Goal: Task Accomplishment & Management: Complete application form

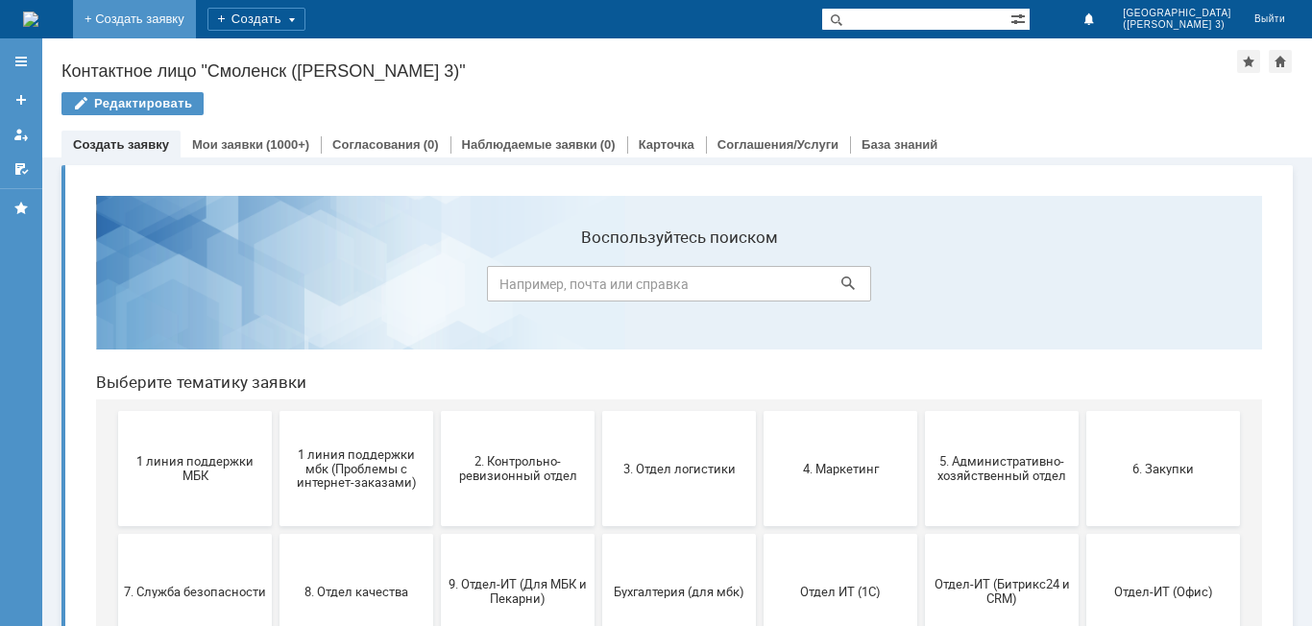
click at [196, 19] on link "+ Создать заявку" at bounding box center [134, 19] width 123 height 38
click at [305, 18] on div "Создать" at bounding box center [256, 19] width 98 height 23
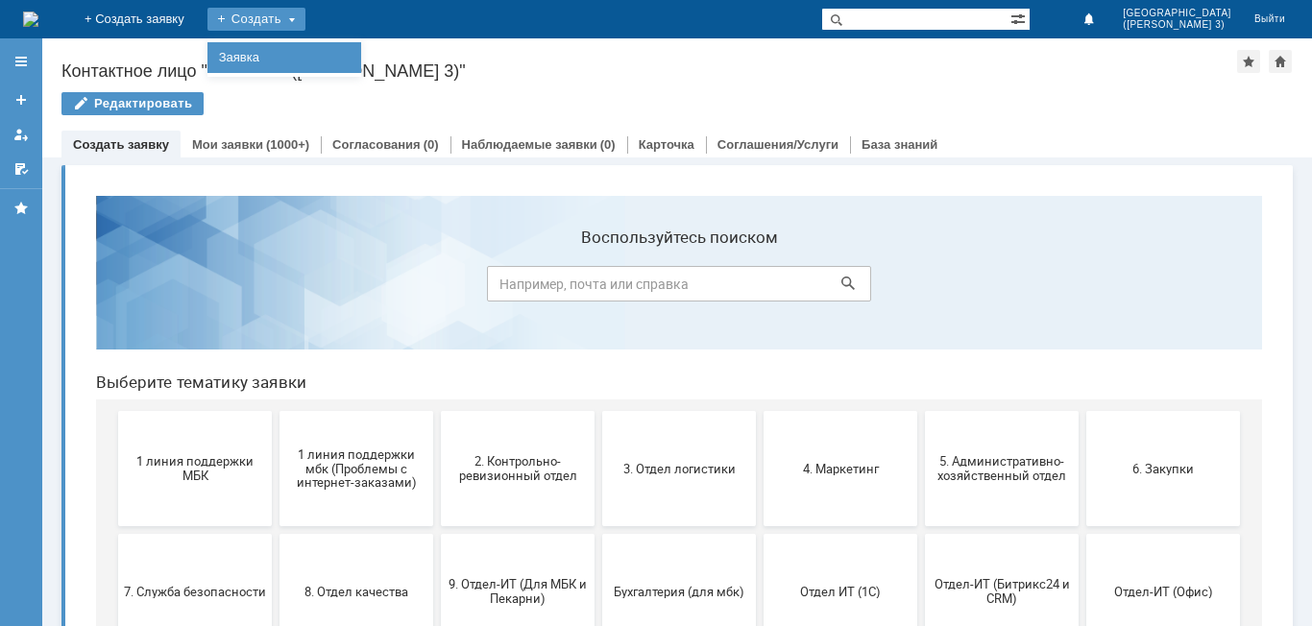
click at [357, 59] on link "Заявка" at bounding box center [284, 57] width 146 height 23
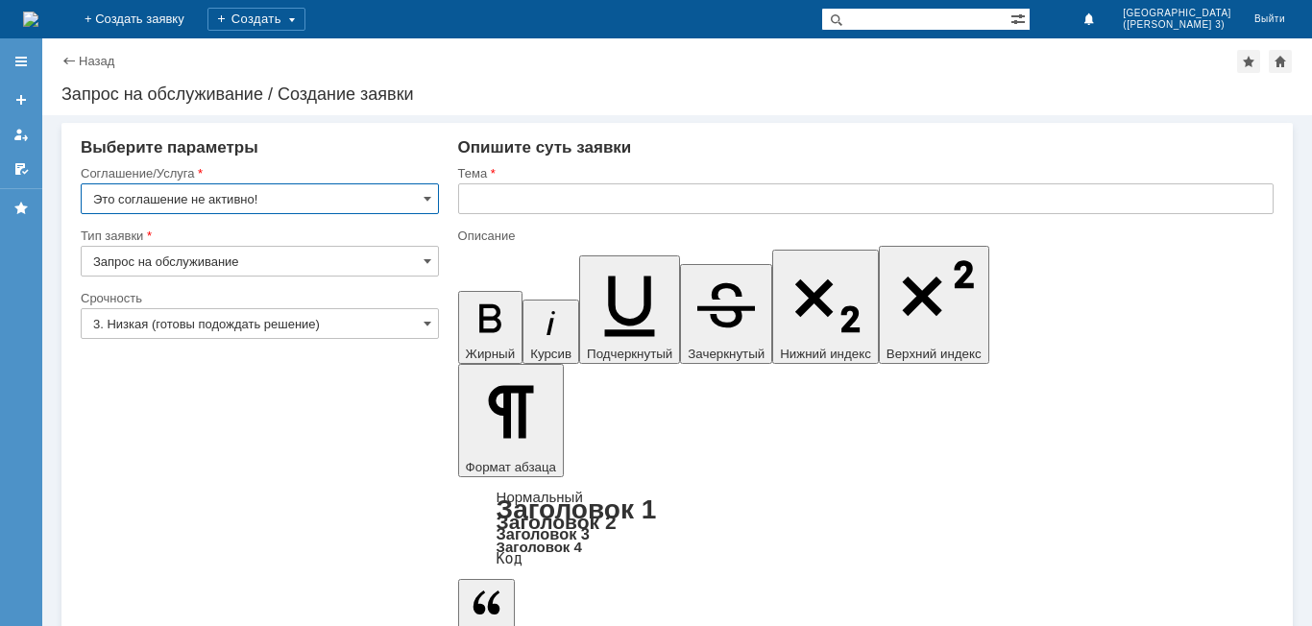
click at [431, 200] on input "Это соглашение не активно!" at bounding box center [260, 198] width 358 height 31
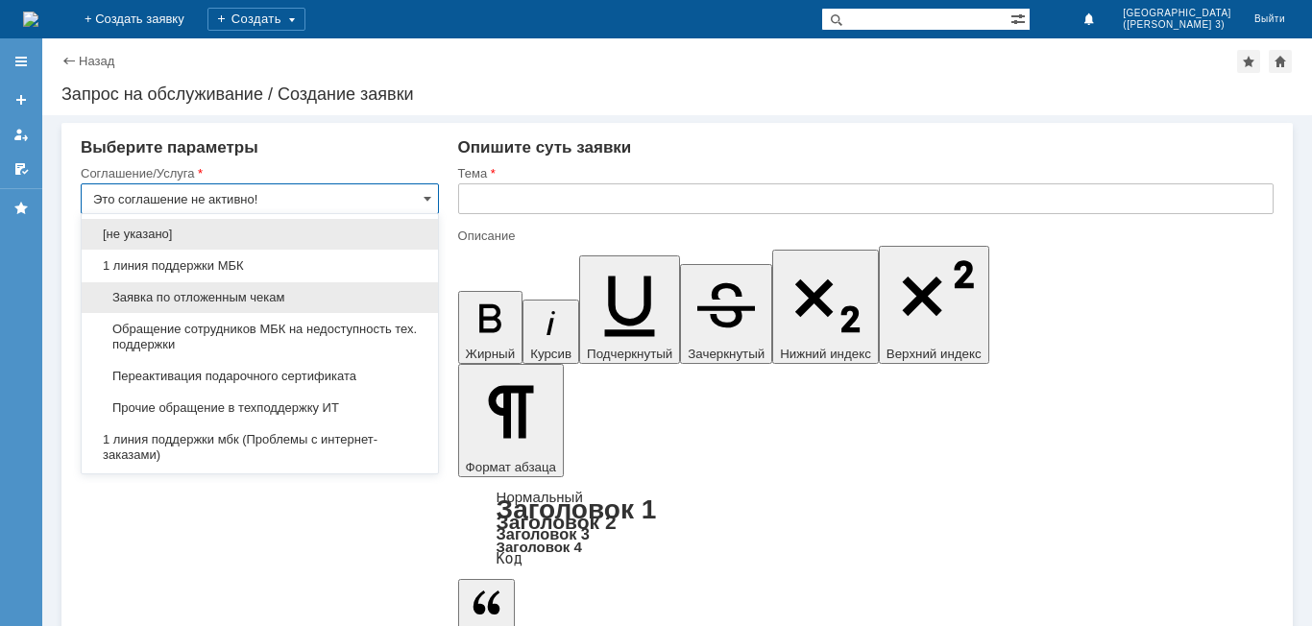
click at [234, 292] on span "Заявка по отложенным чекам" at bounding box center [259, 297] width 333 height 15
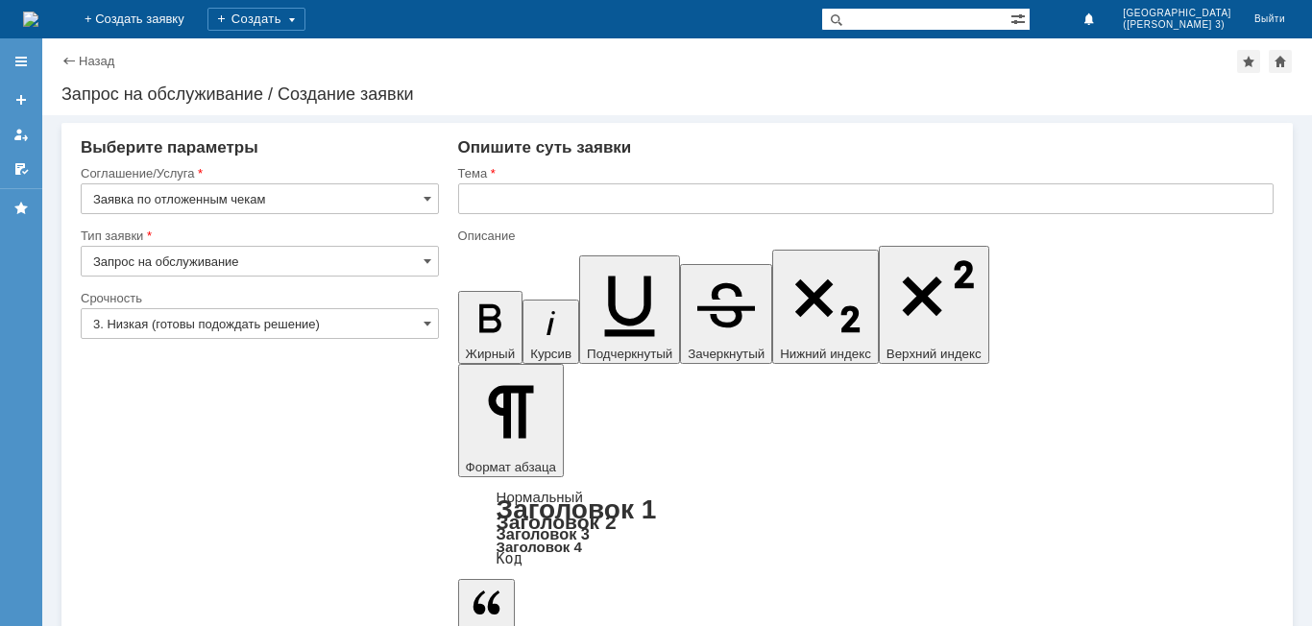
type input "Заявка по отложенным чекам"
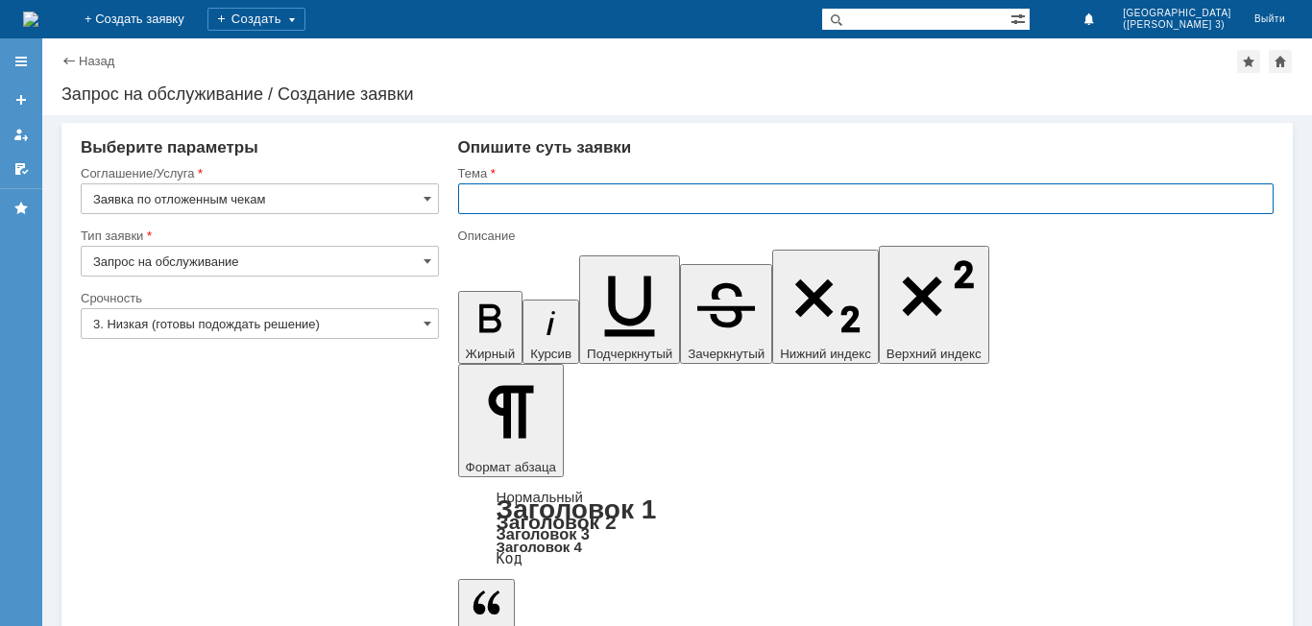
click at [523, 188] on input "text" at bounding box center [865, 198] width 815 height 31
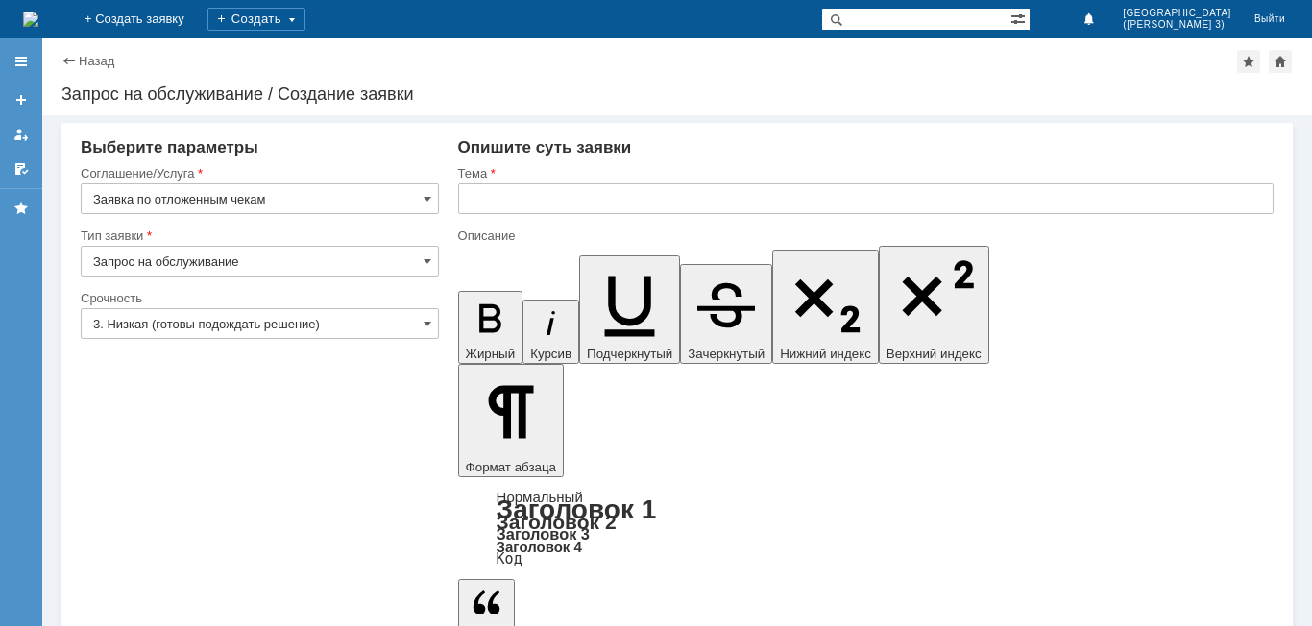
drag, startPoint x: 445, startPoint y: 314, endPoint x: 422, endPoint y: 323, distance: 24.6
click at [422, 323] on input "3. Низкая (готовы подождать решение)" at bounding box center [260, 323] width 358 height 31
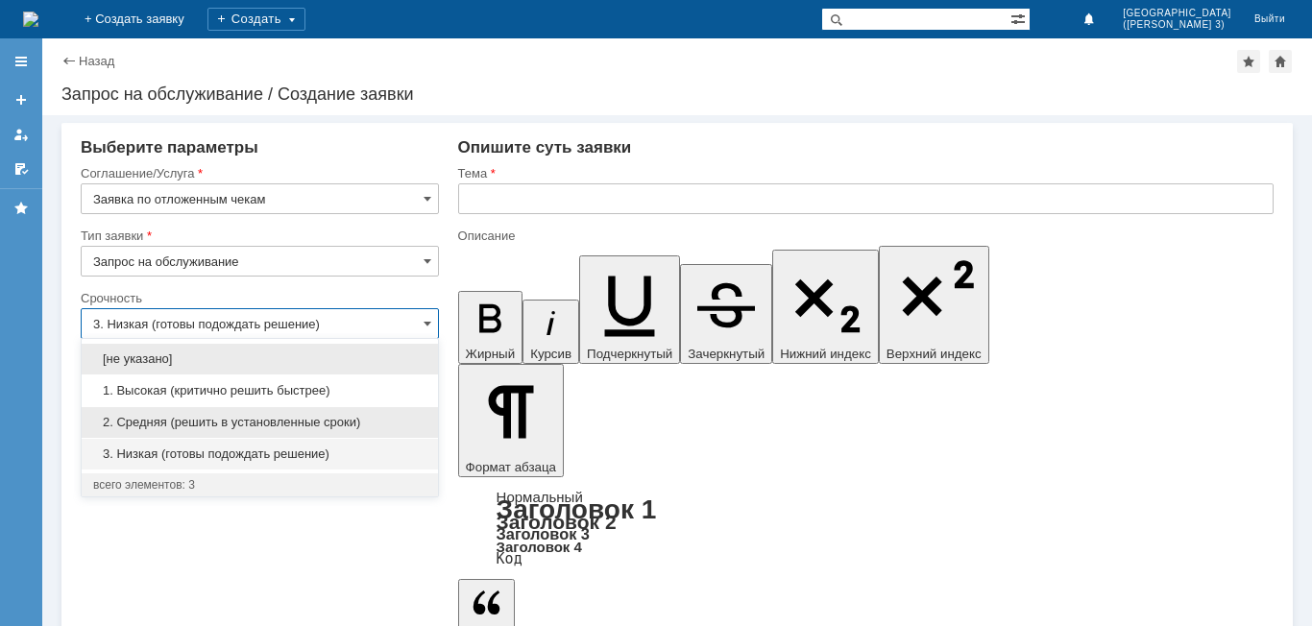
click at [203, 421] on span "2. Средняя (решить в установленные сроки)" at bounding box center [259, 422] width 333 height 15
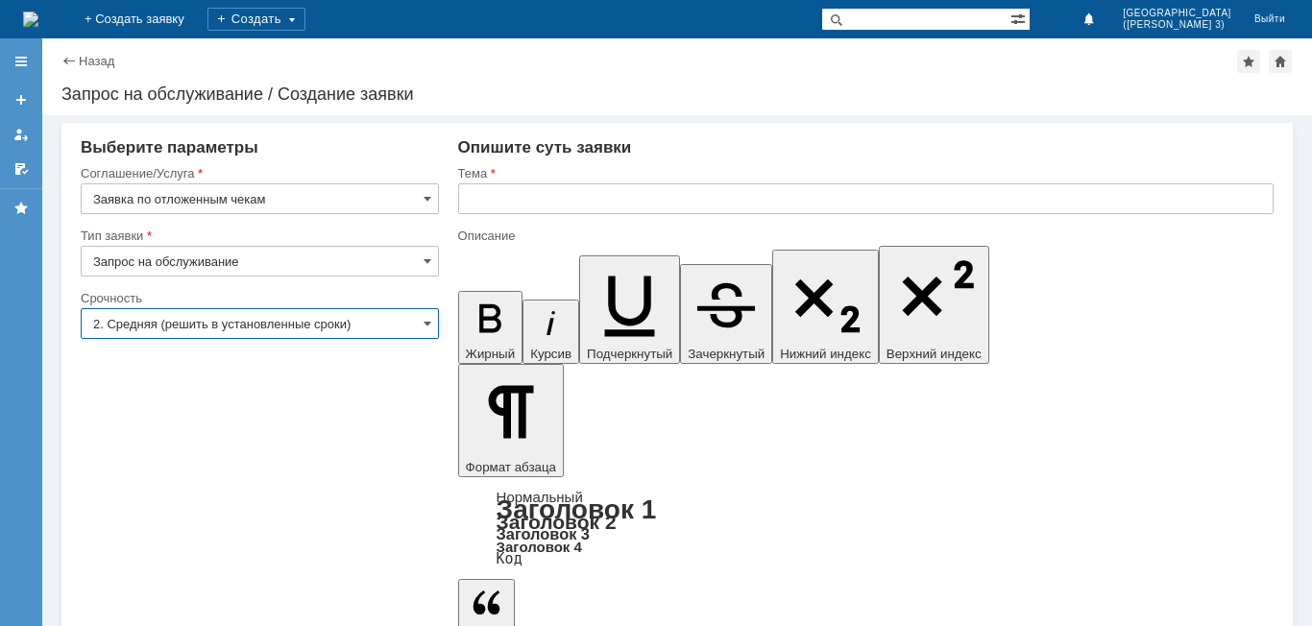
type input "2. Средняя (решить в установленные сроки)"
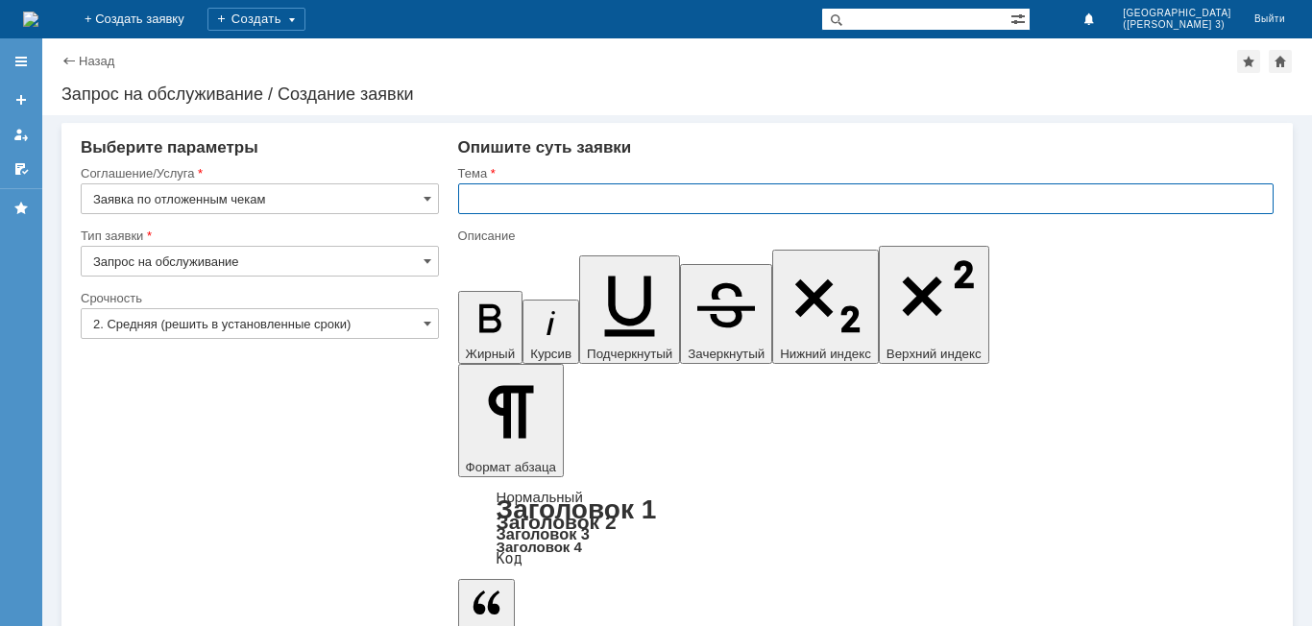
click at [544, 197] on input "text" at bounding box center [865, 198] width 815 height 31
type input "отложенные чеки"
